Goal: Information Seeking & Learning: Find contact information

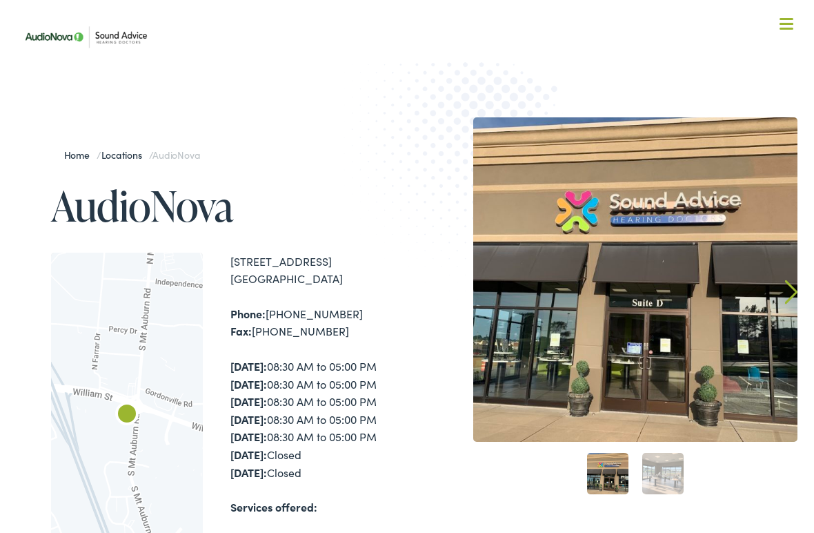
click at [126, 158] on link "Locations" at bounding box center [125, 155] width 48 height 14
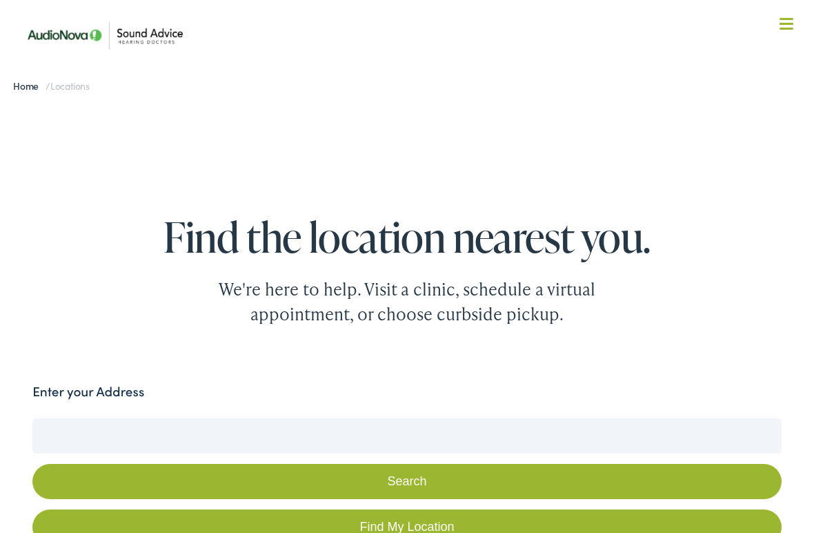
click at [782, 34] on nav "What We Offer Comprehensive & Holistic Care Hearing Testing & Evaluation Hearin…" at bounding box center [408, 92] width 782 height 184
click at [788, 20] on div at bounding box center [787, 25] width 14 height 14
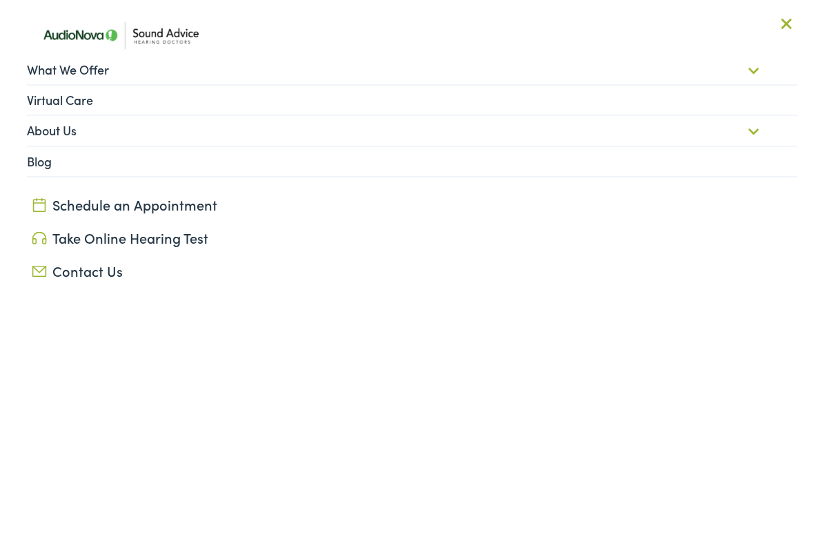
click at [285, 130] on link "About Us" at bounding box center [412, 130] width 771 height 29
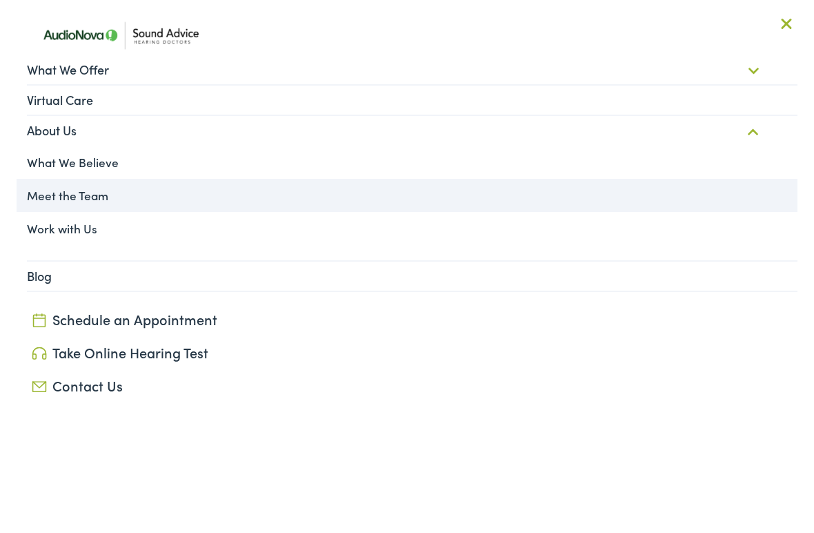
click at [108, 194] on link "Meet the Team" at bounding box center [408, 195] width 782 height 33
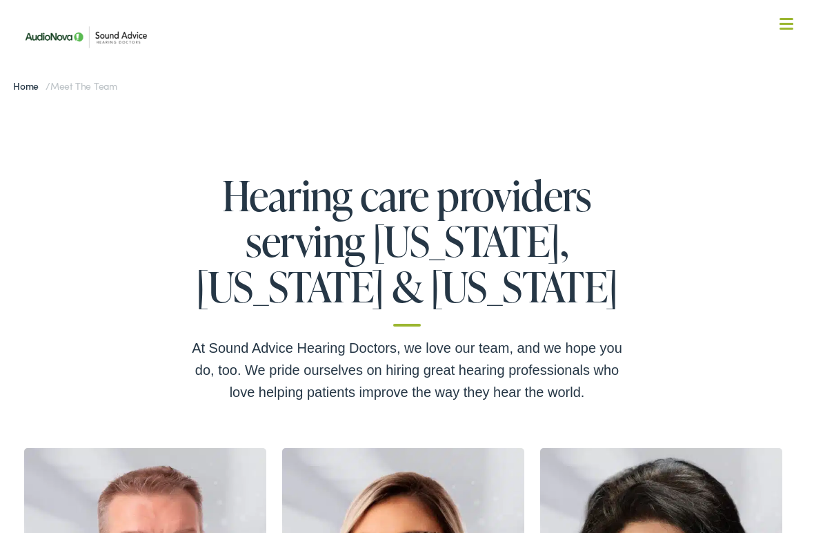
click at [126, 41] on img at bounding box center [86, 36] width 138 height 49
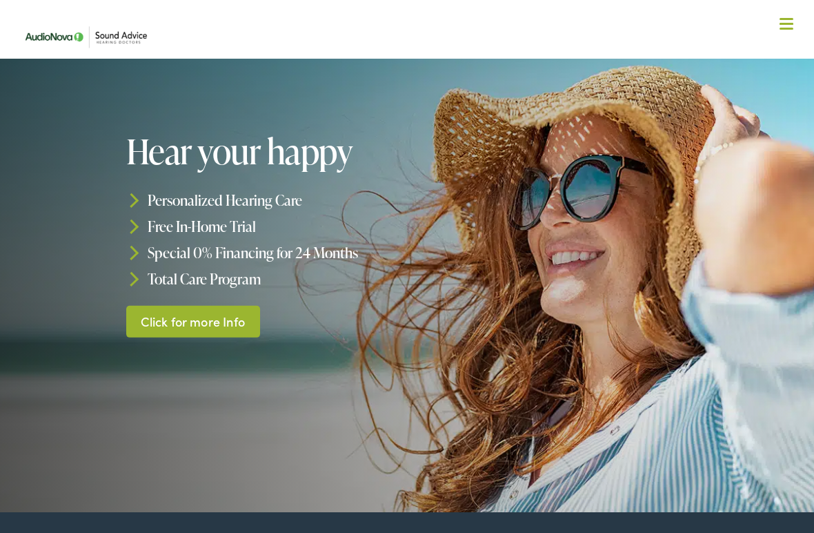
click at [782, 31] on div at bounding box center [787, 25] width 14 height 14
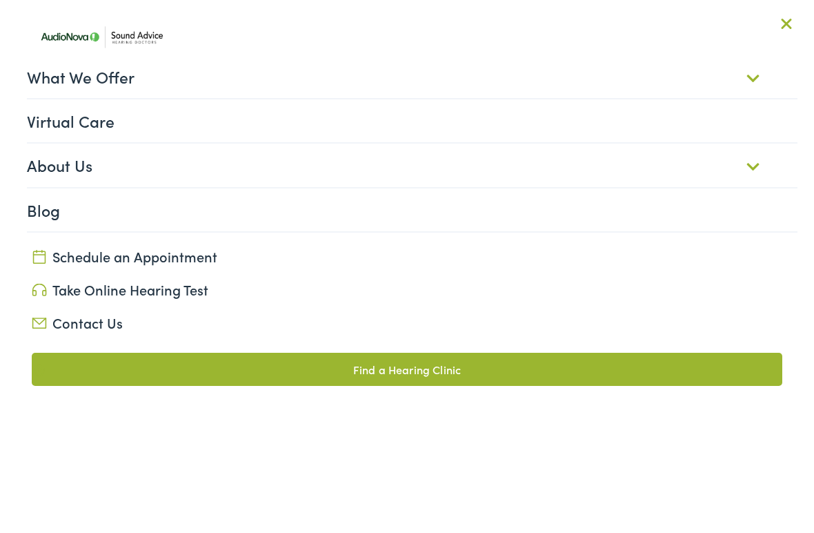
click at [69, 166] on link "About Us" at bounding box center [412, 164] width 771 height 43
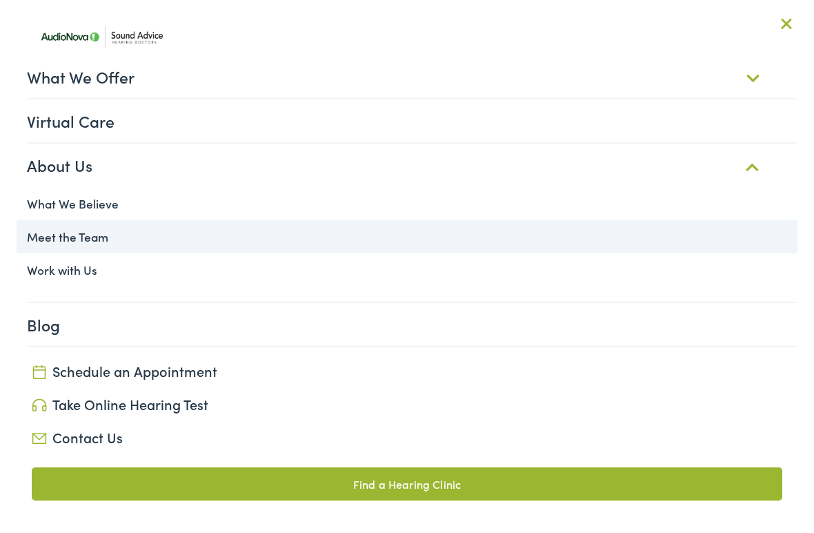
click at [61, 234] on link "Meet the Team" at bounding box center [408, 236] width 782 height 33
